Goal: Task Accomplishment & Management: Complete application form

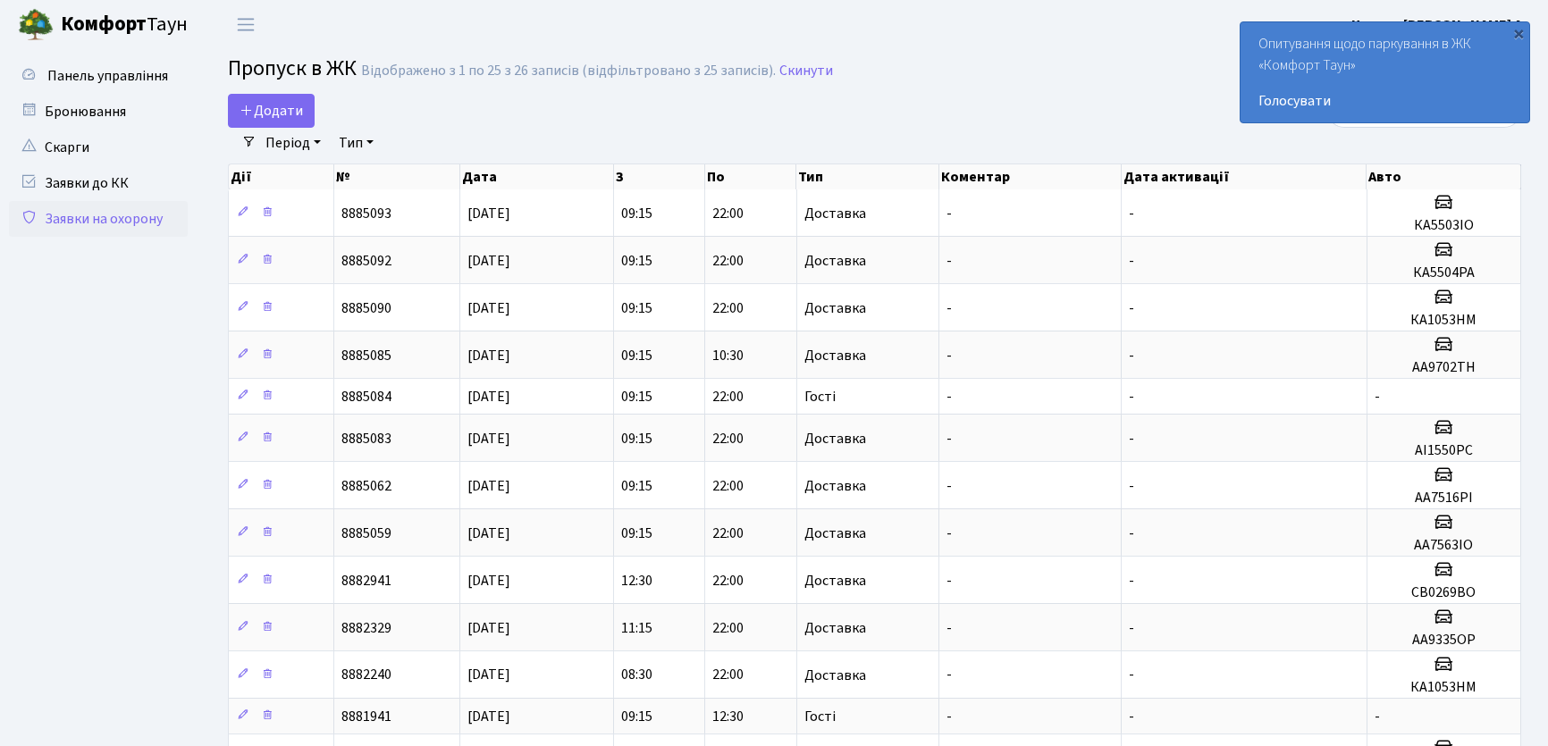
select select "25"
click at [288, 123] on link "Додати" at bounding box center [271, 111] width 87 height 34
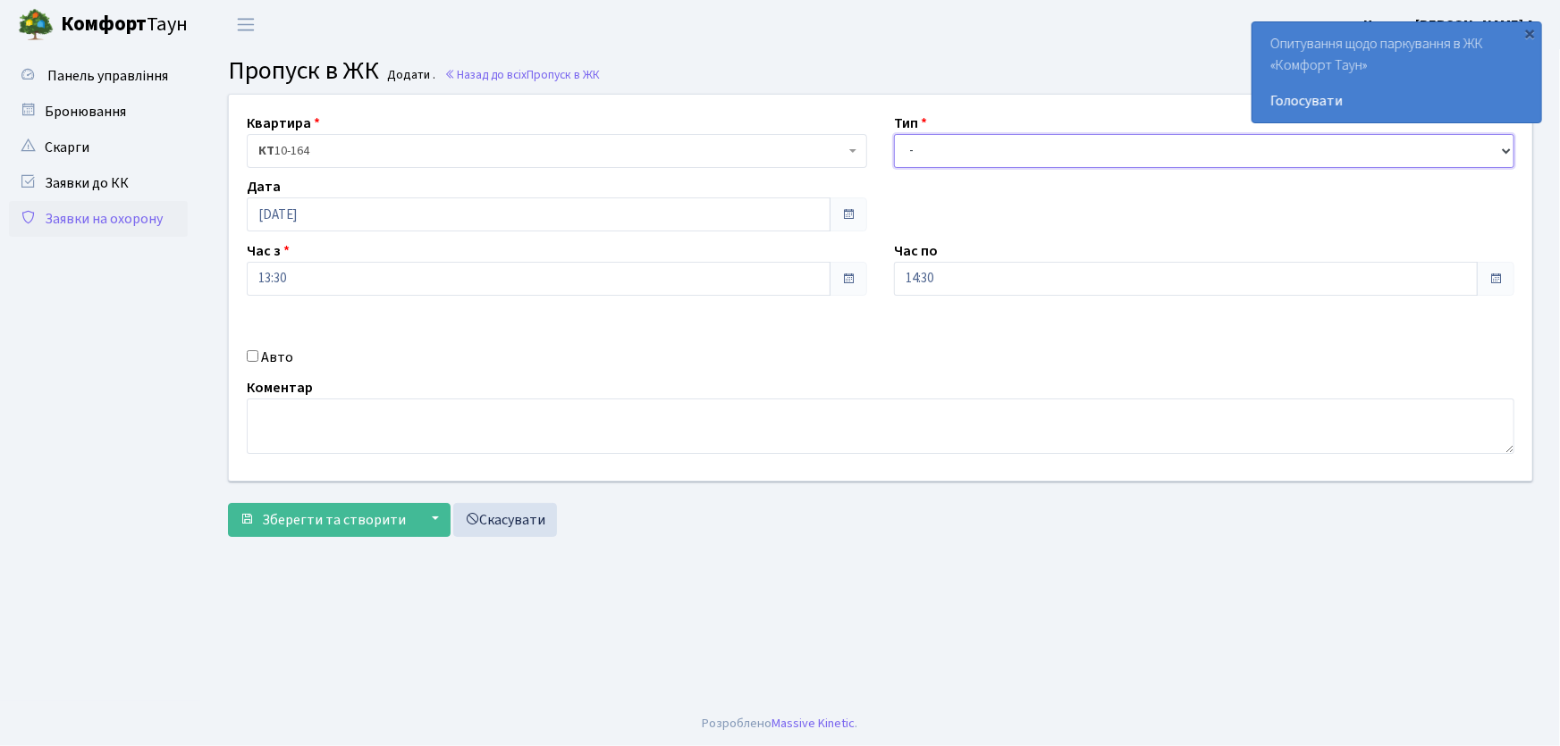
click at [927, 156] on select "- Доставка Таксі Гості Сервіс" at bounding box center [1204, 151] width 620 height 34
select select "1"
click at [894, 134] on select "- Доставка Таксі Гості Сервіс" at bounding box center [1204, 151] width 620 height 34
drag, startPoint x: 952, startPoint y: 279, endPoint x: 866, endPoint y: 277, distance: 85.8
click at [868, 277] on div "Квартира <b>КТ</b>&nbsp;&nbsp;&nbsp;&nbsp;10-164 КТ 10-164 Тип - Доставка Таксі…" at bounding box center [880, 288] width 1330 height 386
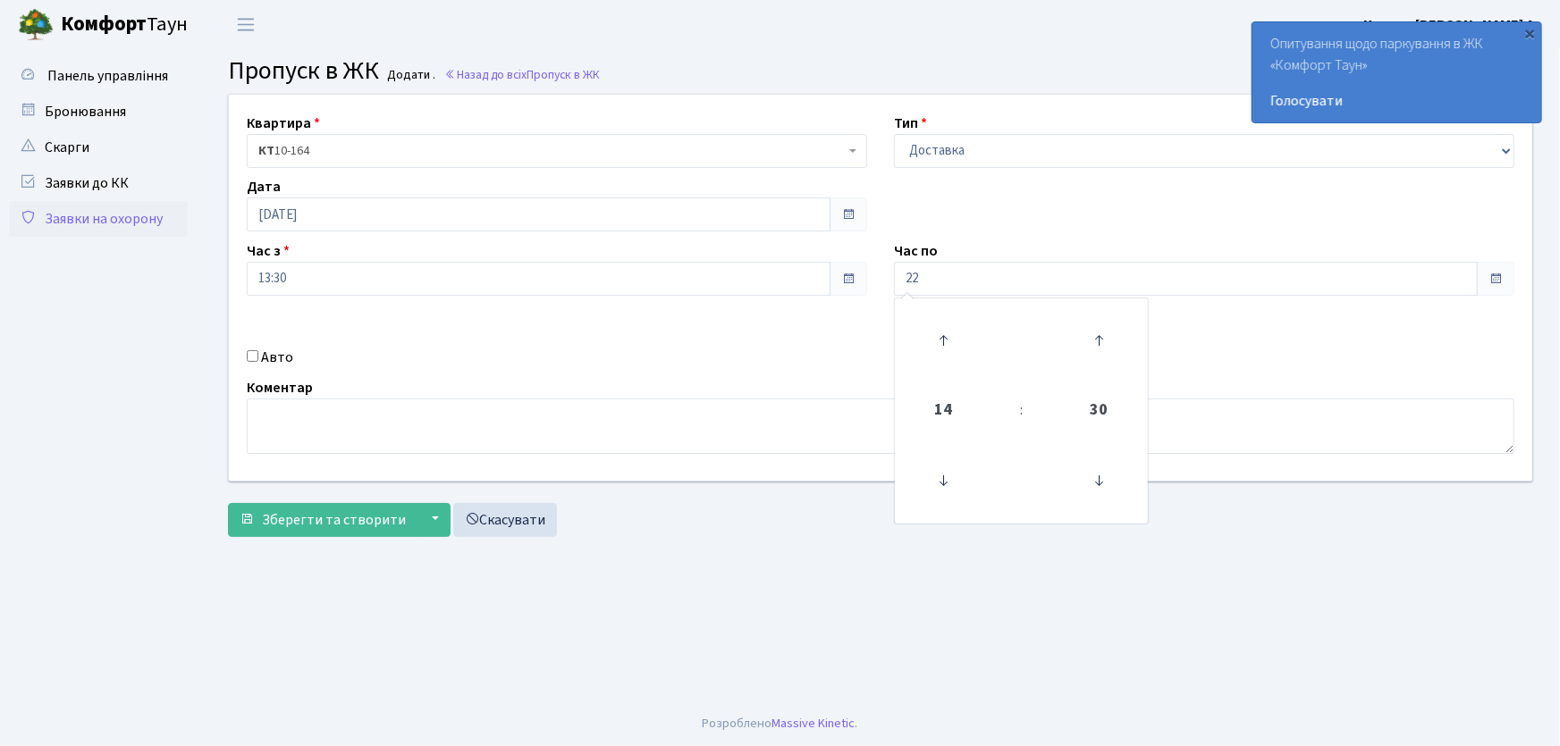
type input "22:00"
drag, startPoint x: 251, startPoint y: 353, endPoint x: 257, endPoint y: 369, distance: 17.3
click at [252, 359] on input "Авто" at bounding box center [253, 356] width 12 height 12
checkbox input "true"
type input "СВ0269ВО"
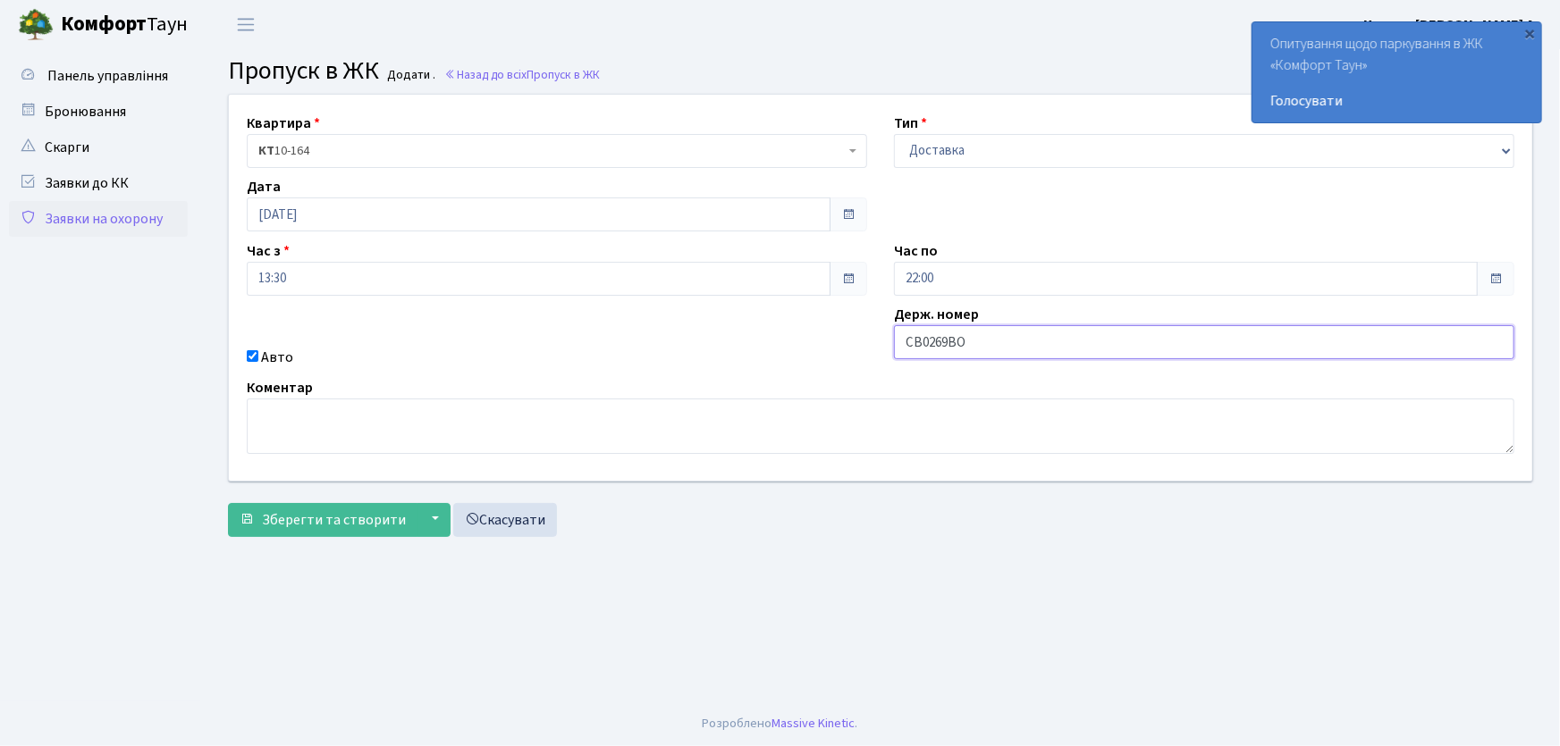
click at [228, 503] on button "Зберегти та створити" at bounding box center [322, 520] width 189 height 34
click at [131, 223] on link "Заявки на охорону" at bounding box center [98, 219] width 179 height 36
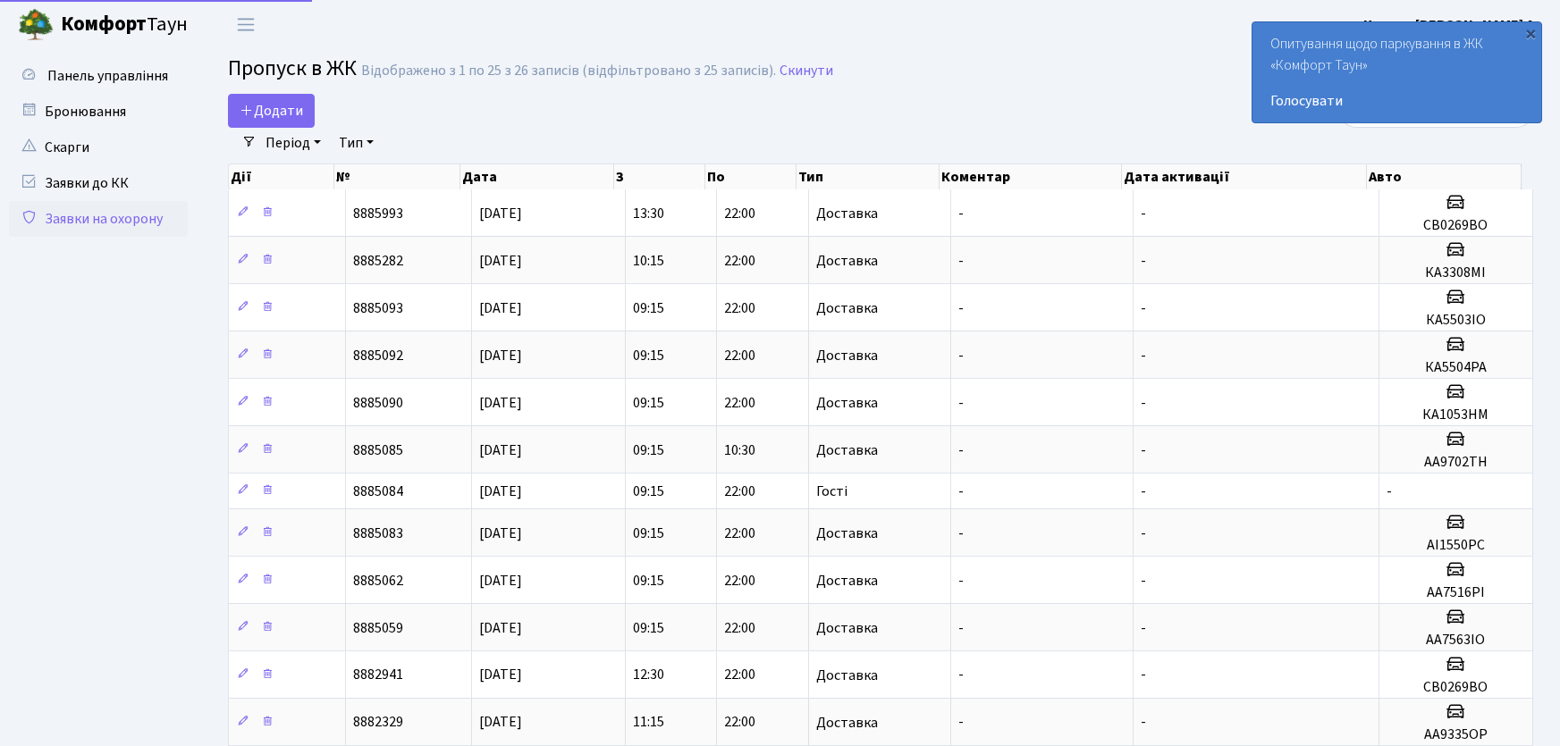
select select "25"
